Goal: Check status: Check status

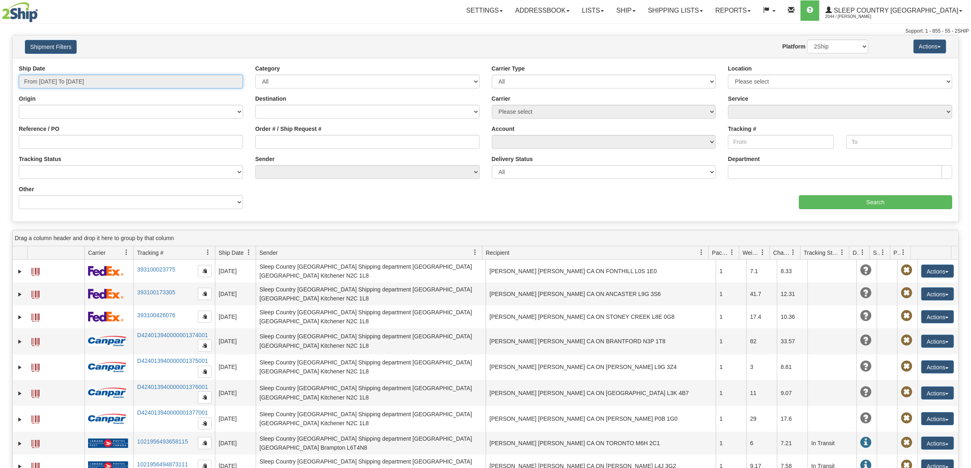
click at [79, 75] on input "From [DATE] To [DATE]" at bounding box center [131, 82] width 224 height 14
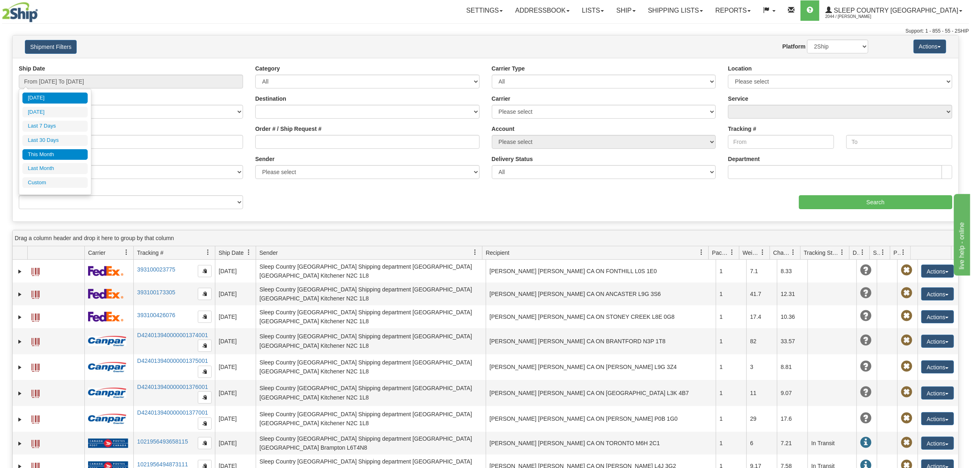
click at [78, 157] on li "This Month" at bounding box center [54, 154] width 65 height 11
type input "From [DATE] To [DATE]"
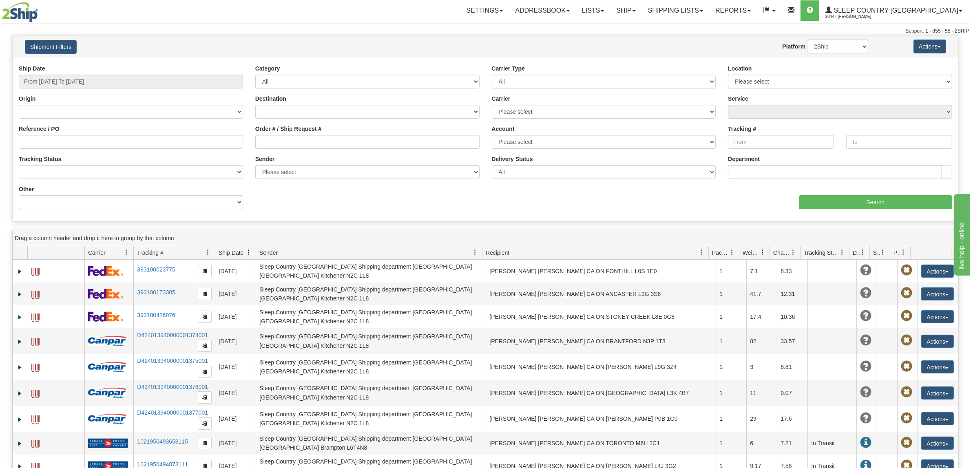
click at [269, 154] on div "Order # / Ship Request #" at bounding box center [367, 140] width 237 height 30
click at [276, 144] on input "Order # / Ship Request #" at bounding box center [367, 142] width 224 height 14
paste input "9000I076849"
type input "9000I076849"
click at [64, 80] on input "From [DATE] To [DATE]" at bounding box center [131, 82] width 224 height 14
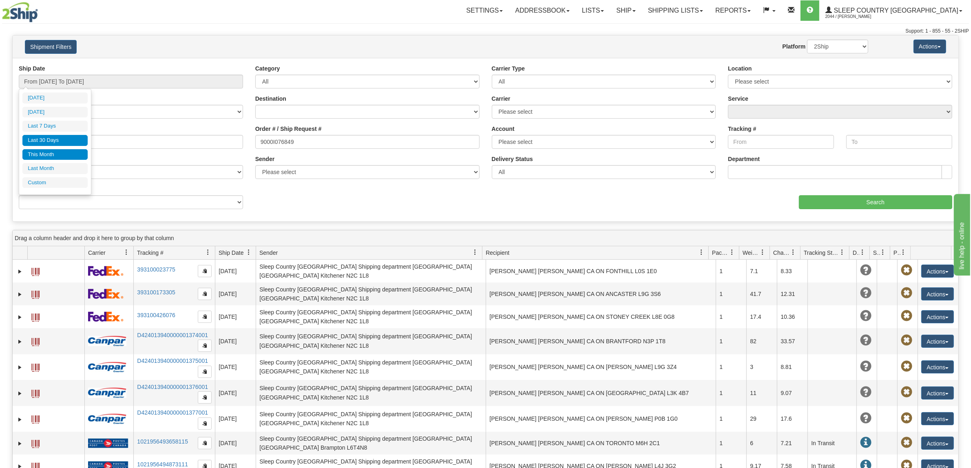
click at [49, 145] on li "Last 30 Days" at bounding box center [54, 140] width 65 height 11
type input "From [DATE] To [DATE]"
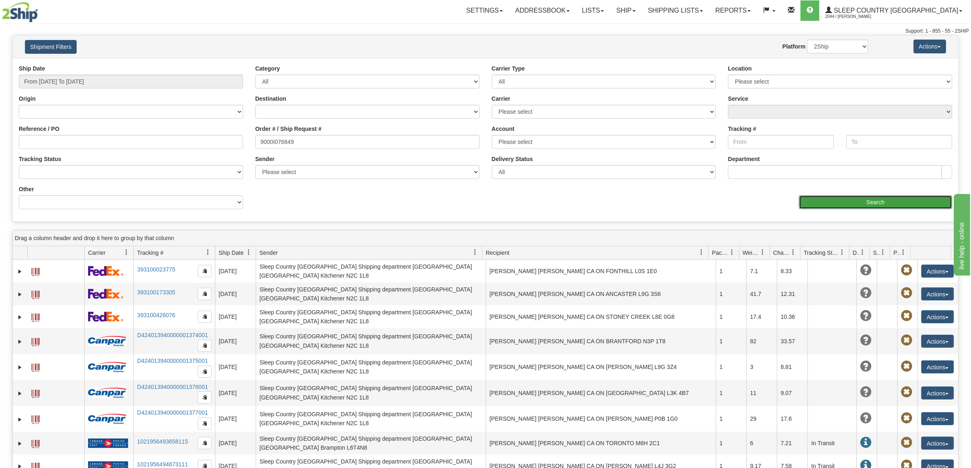
click at [825, 200] on input "Search" at bounding box center [876, 202] width 154 height 14
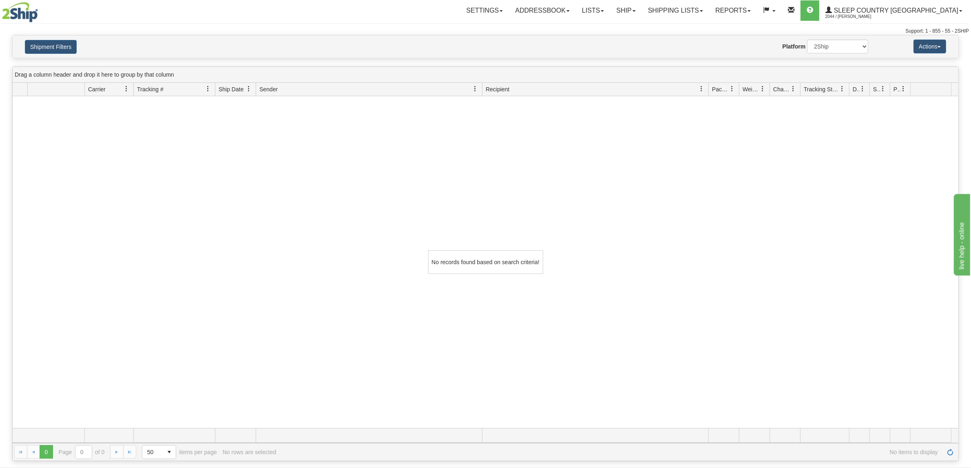
click at [167, 413] on div "No records found based on search criteria!" at bounding box center [486, 262] width 946 height 332
